Goal: Navigation & Orientation: Find specific page/section

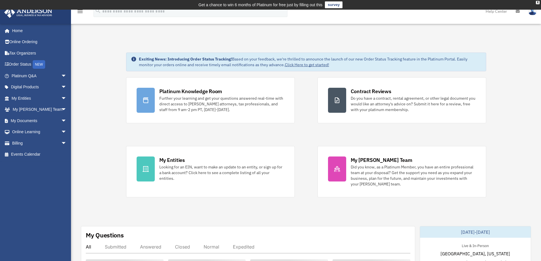
scroll to position [114, 0]
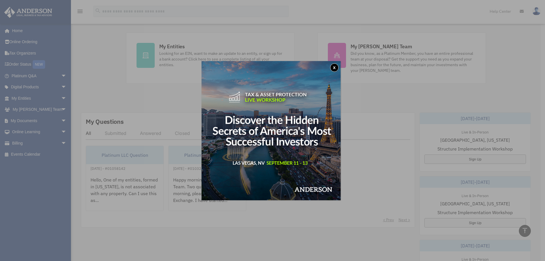
click at [338, 69] on button "x" at bounding box center [334, 67] width 9 height 9
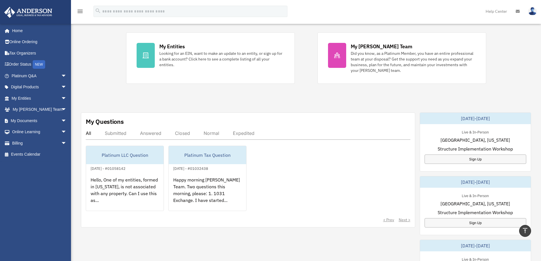
scroll to position [0, 0]
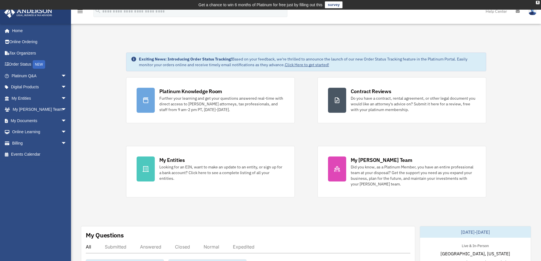
click at [203, 166] on div "Looking for an EIN, want to make an update to an entity, or sign up for a bank …" at bounding box center [221, 172] width 125 height 17
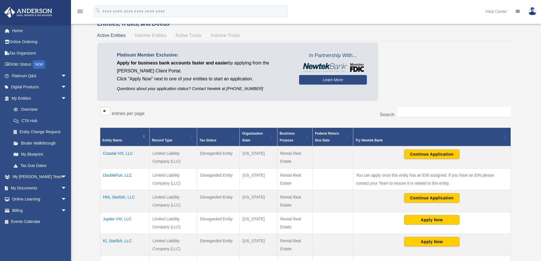
scroll to position [57, 0]
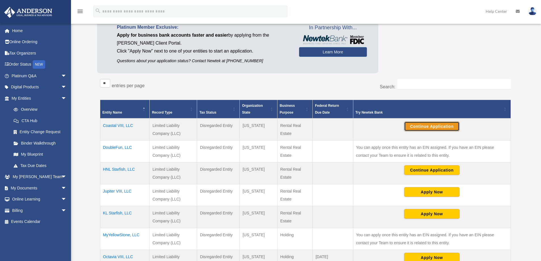
click at [444, 130] on button "Continue Application" at bounding box center [431, 126] width 55 height 10
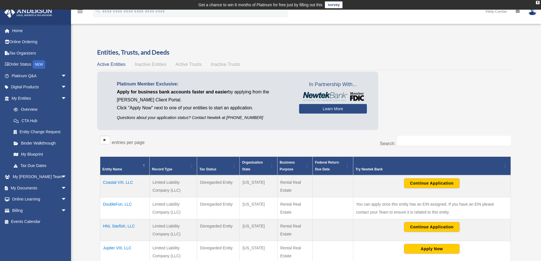
click at [162, 63] on span "Inactive Entities" at bounding box center [151, 64] width 32 height 5
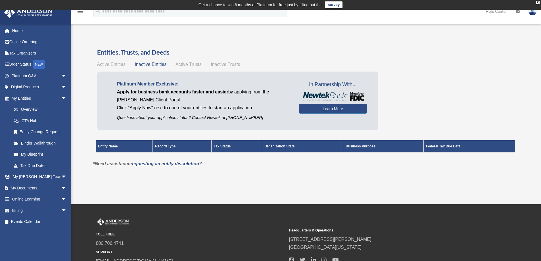
click at [186, 61] on div "Active Entities Inactive Entities Active Trusts Inactive Trusts" at bounding box center [305, 64] width 416 height 8
click at [186, 64] on span "Active Trusts" at bounding box center [188, 64] width 26 height 5
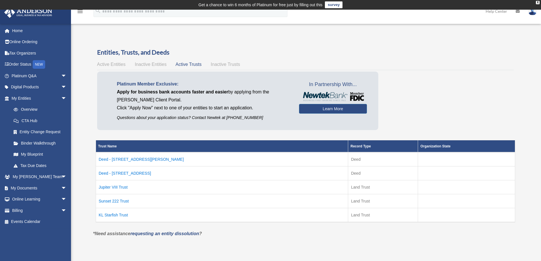
click at [120, 217] on td "KL Starfish Trust" at bounding box center [222, 215] width 252 height 14
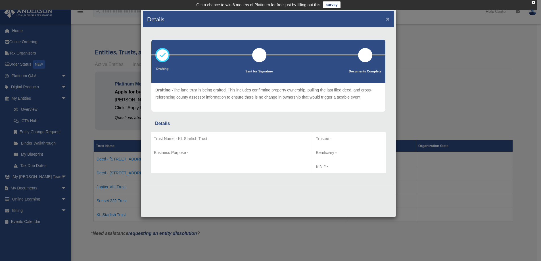
click at [389, 18] on button "×" at bounding box center [388, 19] width 4 height 6
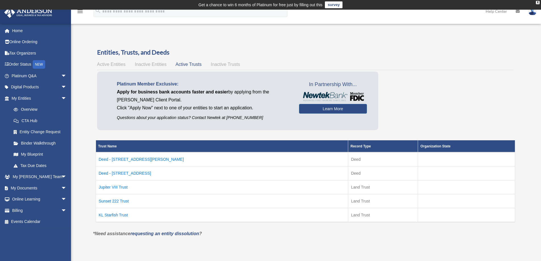
click at [133, 159] on td "Deed - [STREET_ADDRESS][PERSON_NAME]" at bounding box center [222, 159] width 252 height 14
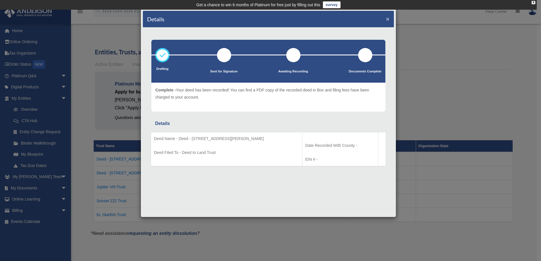
click at [389, 16] on button "×" at bounding box center [388, 19] width 4 height 6
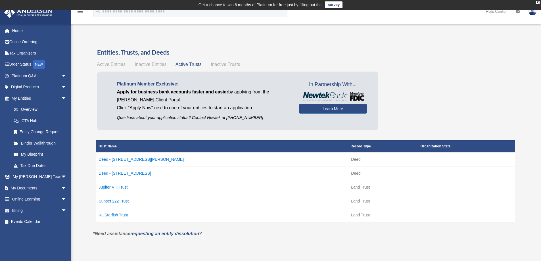
click at [122, 188] on td "Jupiter VIII Trust" at bounding box center [222, 187] width 252 height 14
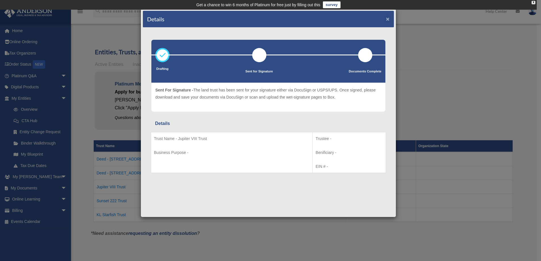
click at [387, 16] on button "×" at bounding box center [388, 19] width 4 height 6
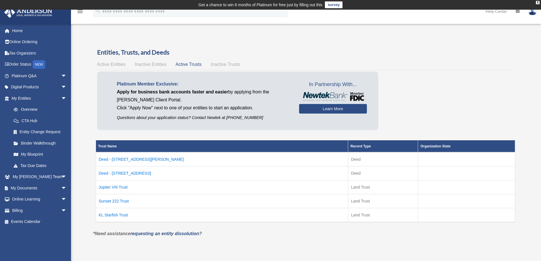
click at [108, 216] on td "KL Starfish Trust" at bounding box center [222, 215] width 252 height 14
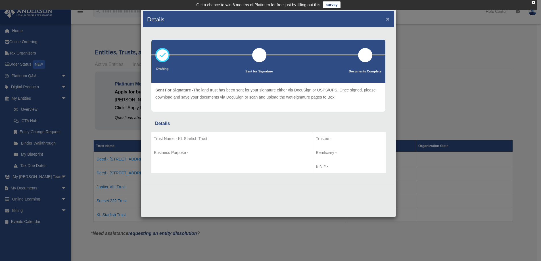
click at [389, 18] on button "×" at bounding box center [388, 19] width 4 height 6
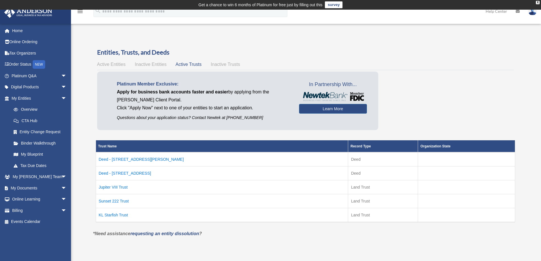
click at [226, 66] on span "Inactive Trusts" at bounding box center [225, 64] width 29 height 5
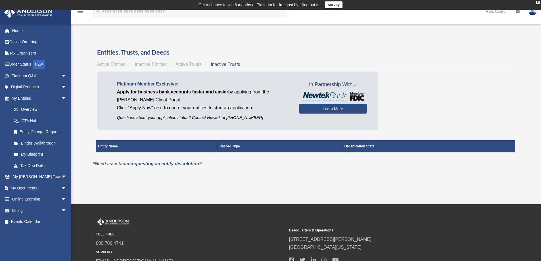
click at [17, 30] on link "Home" at bounding box center [39, 30] width 71 height 11
click at [18, 32] on link "Home" at bounding box center [39, 30] width 71 height 11
click at [20, 98] on link "My Entities arrow_drop_down" at bounding box center [38, 98] width 68 height 11
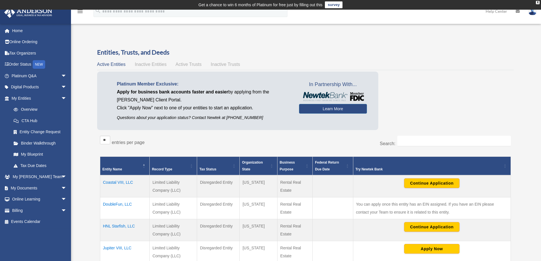
click at [28, 98] on link "My Entities arrow_drop_down" at bounding box center [38, 98] width 68 height 11
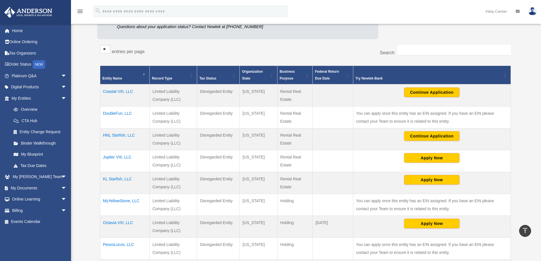
scroll to position [88, 0]
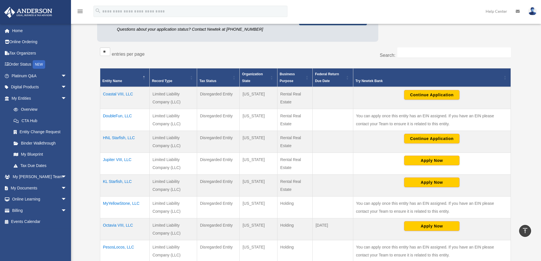
click at [23, 186] on link "My Documents arrow_drop_down" at bounding box center [39, 187] width 71 height 11
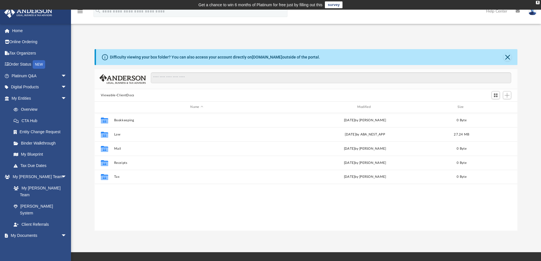
scroll to position [125, 418]
click at [14, 29] on link "Home" at bounding box center [39, 30] width 71 height 11
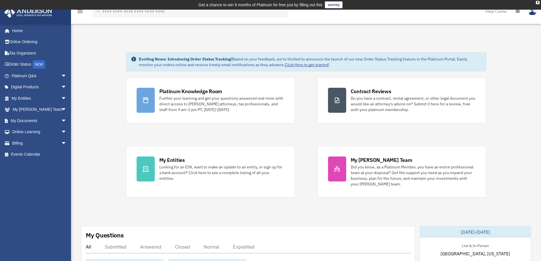
click at [529, 13] on img at bounding box center [532, 11] width 9 height 8
click at [433, 54] on link "Logout" at bounding box center [440, 50] width 57 height 12
